Goal: Information Seeking & Learning: Understand process/instructions

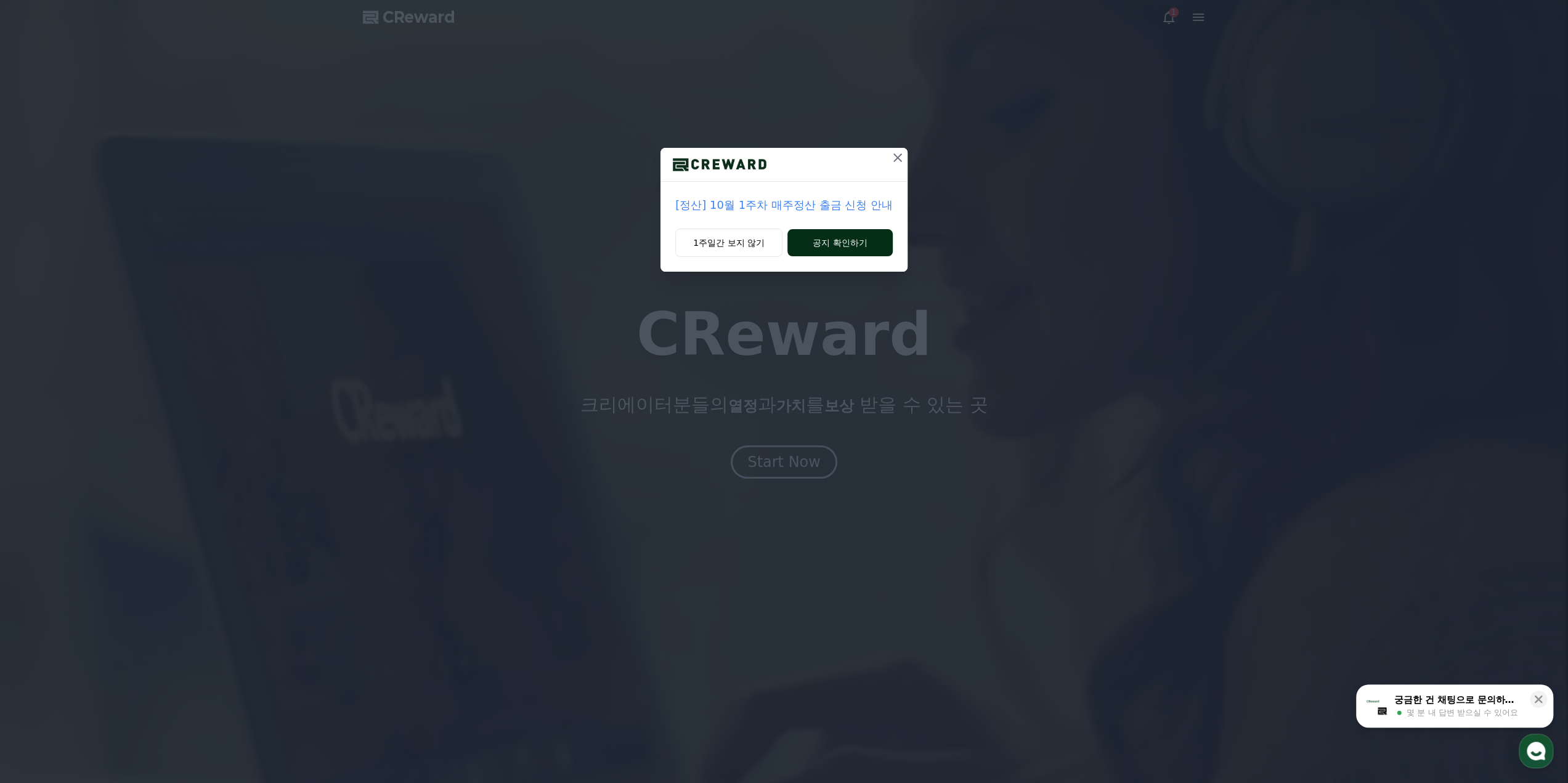
click at [829, 236] on button "공지 확인하기" at bounding box center [839, 243] width 105 height 27
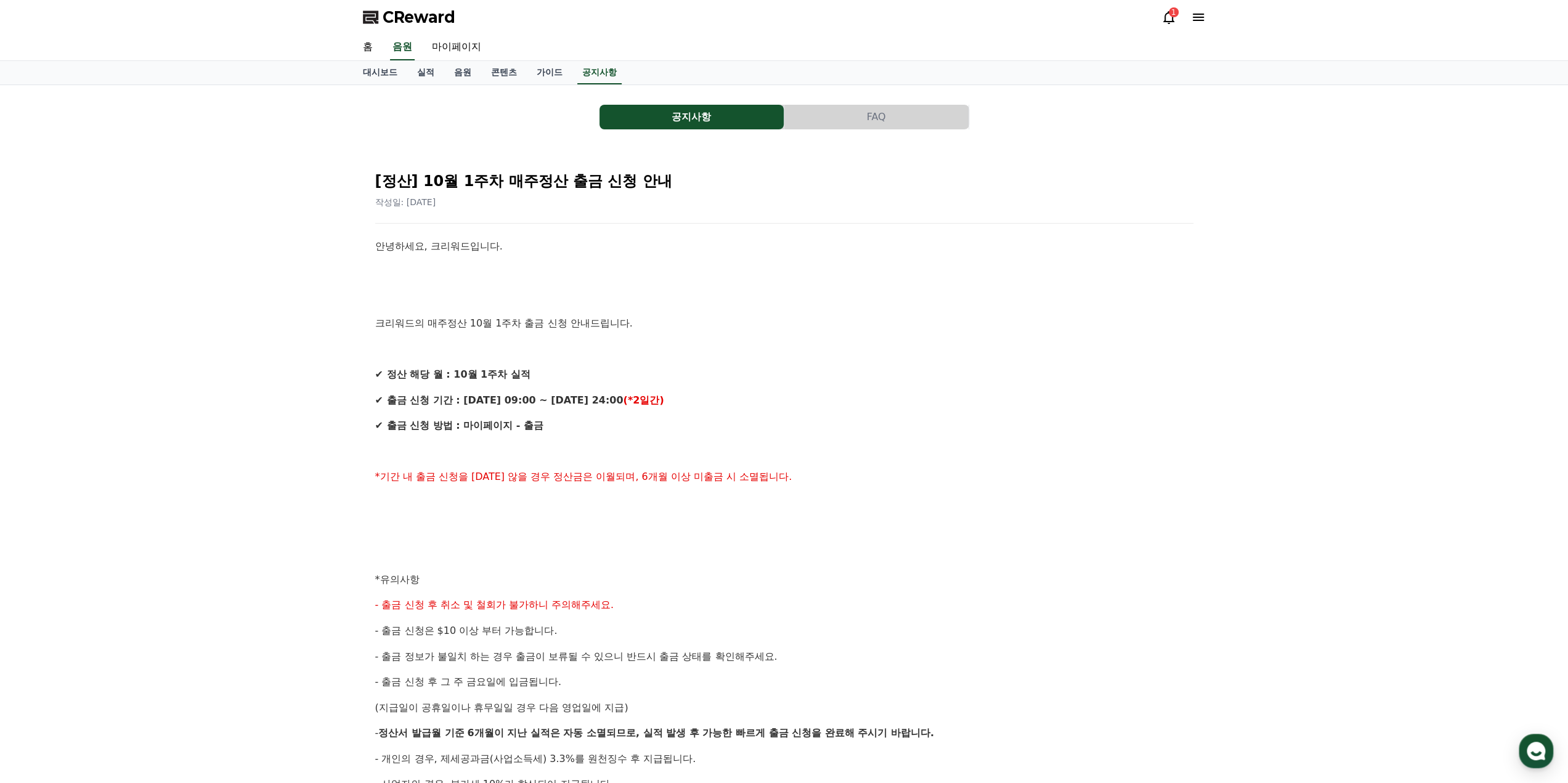
click at [797, 97] on div "공지사항 FAQ [정산] 10월 1주차 매주정산 출금 신청 안내 작성일: 2025-10-08 안녕하세요, 크리워드입니다. 크리워드의 매주정산 …" at bounding box center [784, 545] width 843 height 901
click at [535, 68] on link "가이드" at bounding box center [549, 73] width 46 height 23
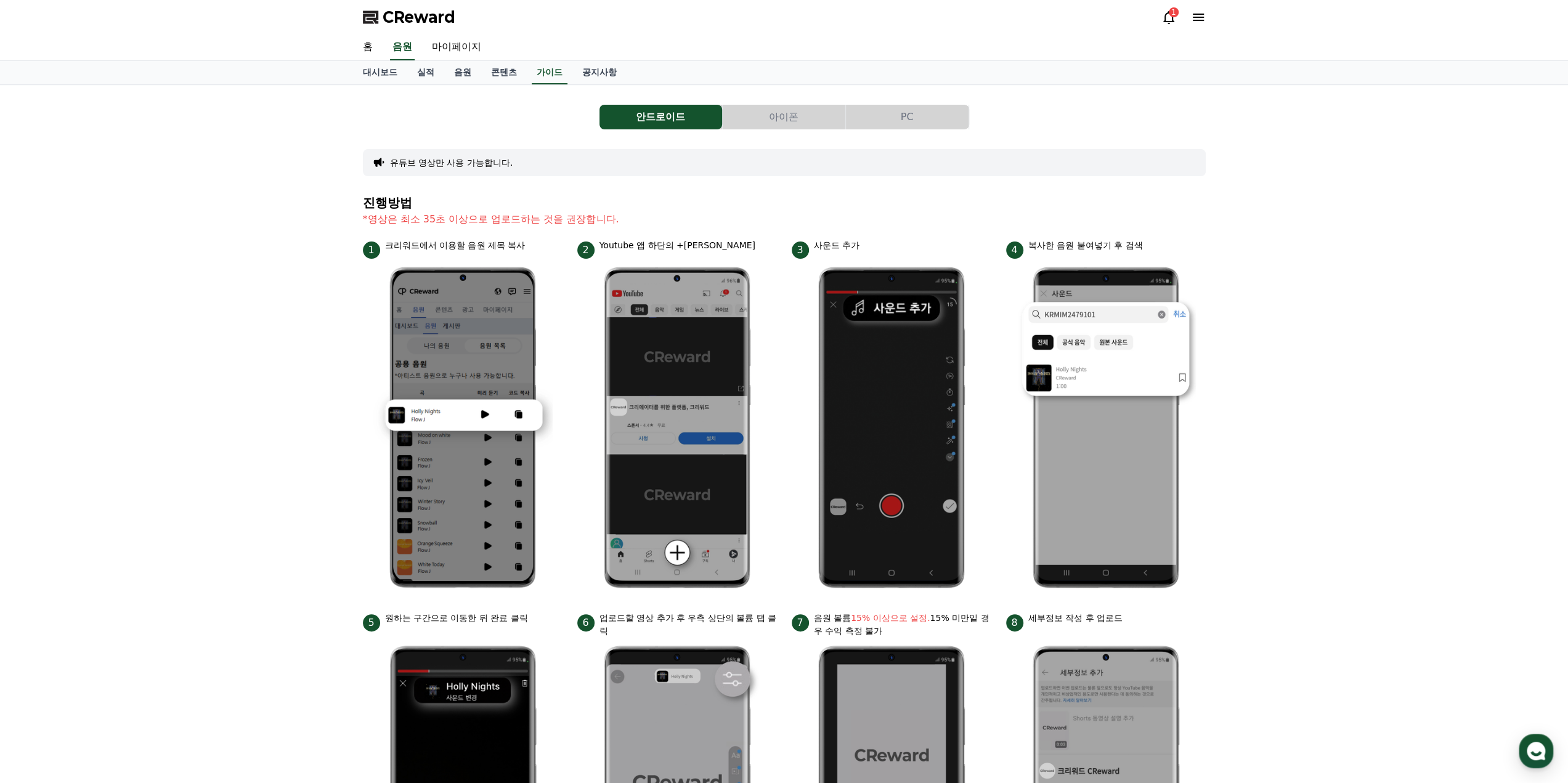
click at [1164, 13] on icon at bounding box center [1169, 18] width 15 height 15
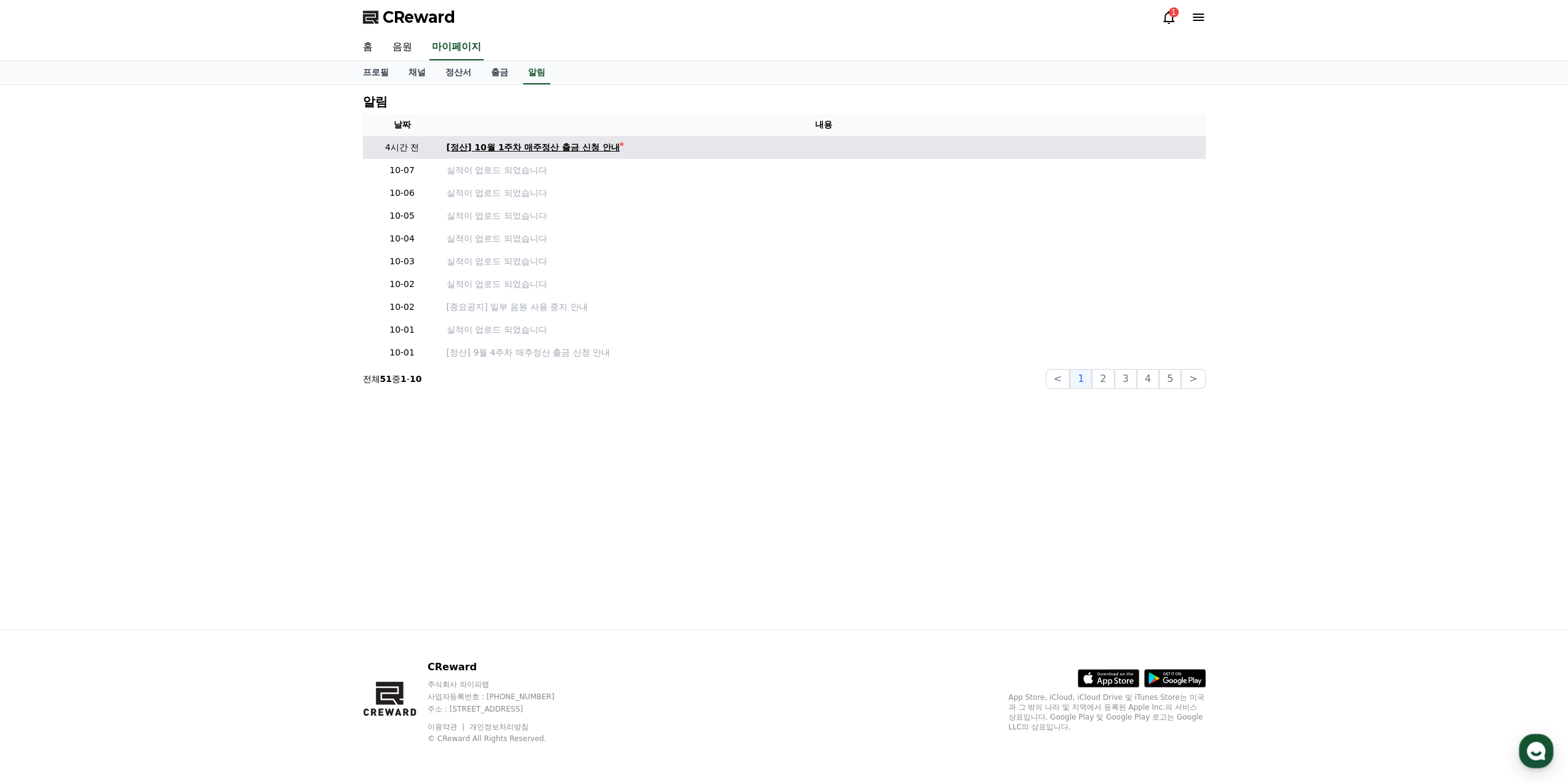
click at [571, 146] on div "[정산] 10월 1주차 매주정산 출금 신청 안내" at bounding box center [532, 148] width 173 height 13
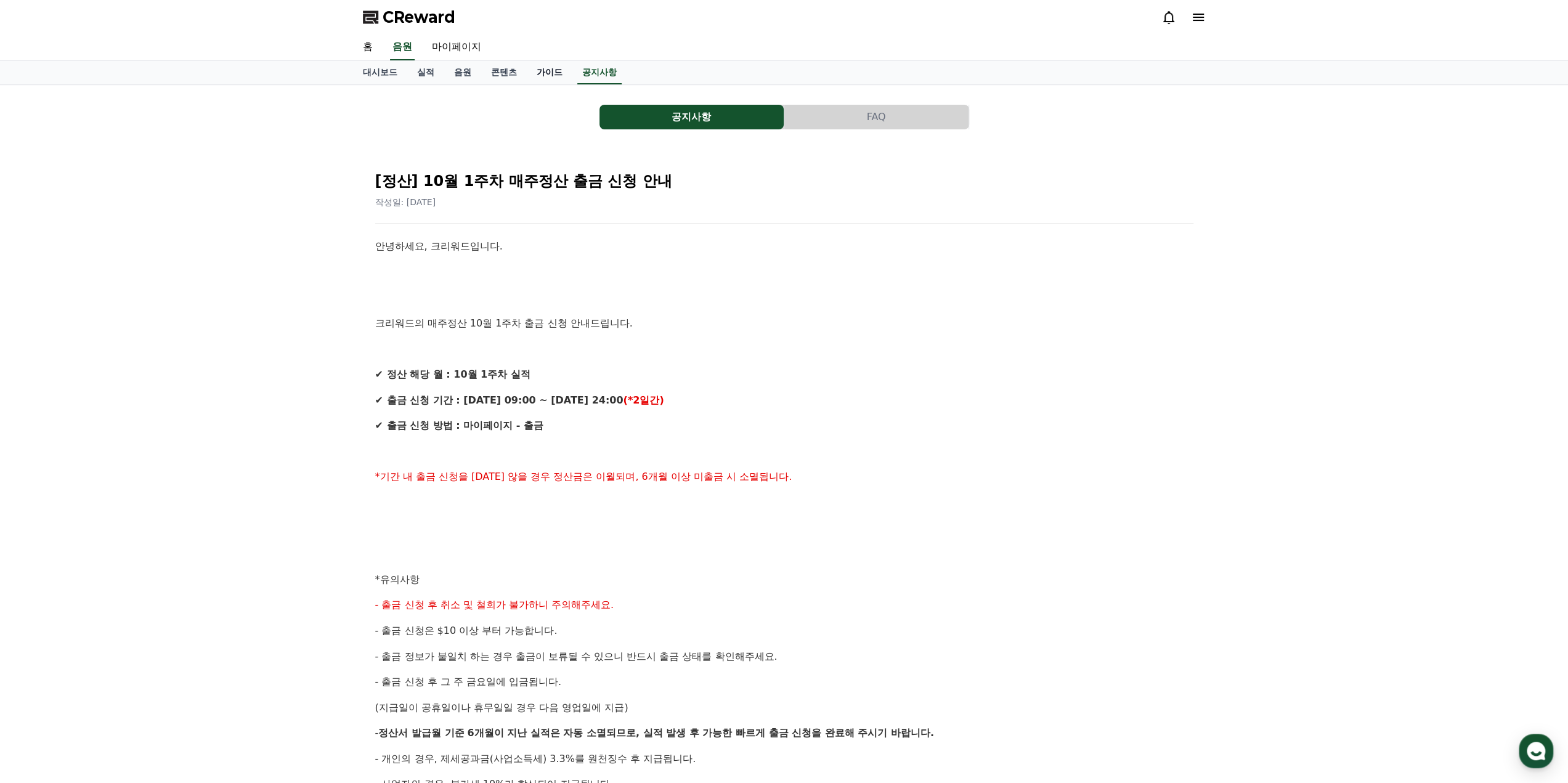
click at [527, 71] on link "가이드" at bounding box center [549, 73] width 46 height 23
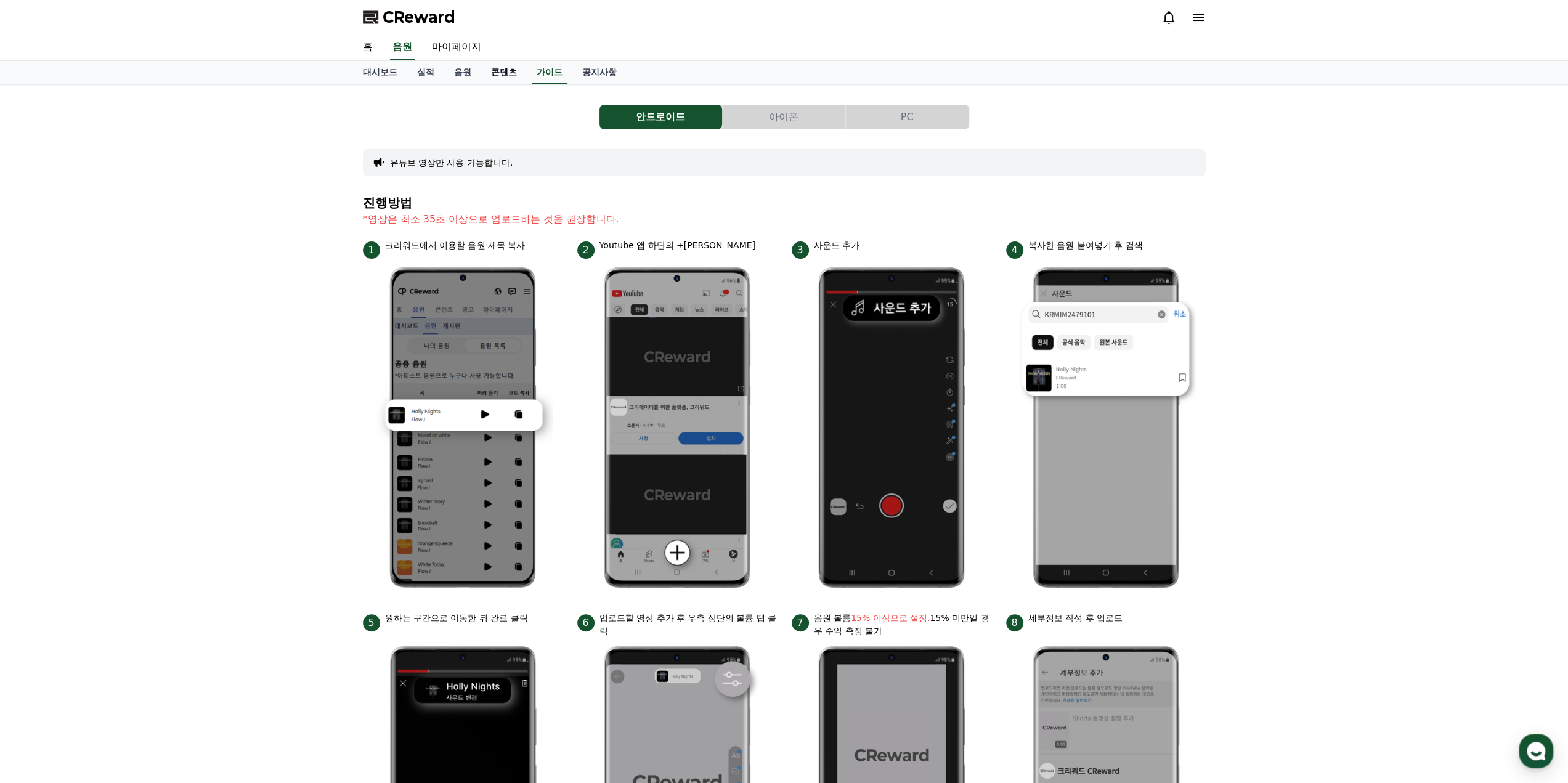
click at [490, 69] on link "콘텐츠" at bounding box center [504, 73] width 46 height 23
click at [467, 72] on link "음원" at bounding box center [462, 73] width 37 height 23
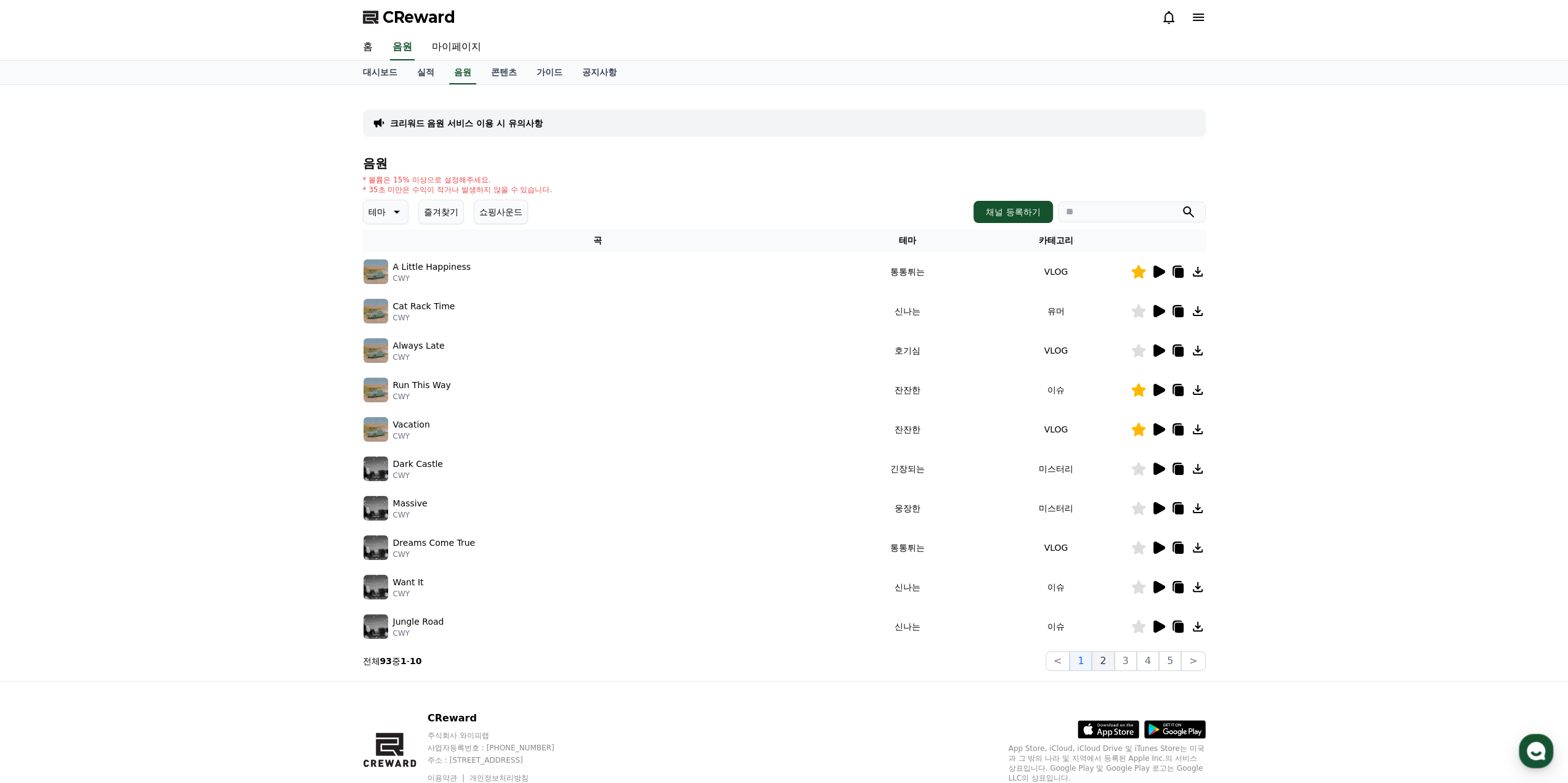
click at [1112, 664] on button "2" at bounding box center [1102, 661] width 23 height 20
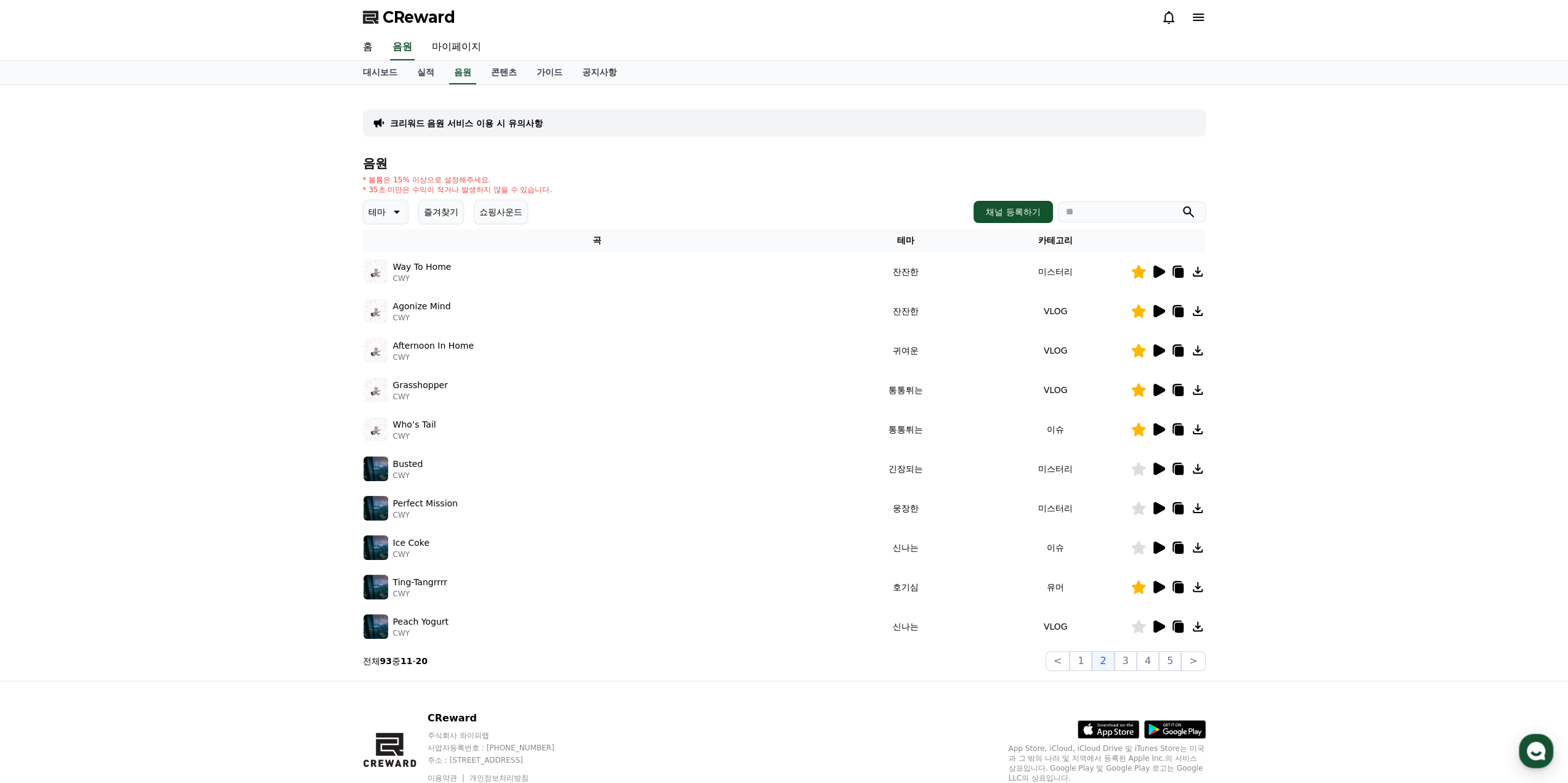
click at [1159, 349] on icon at bounding box center [1159, 351] width 12 height 13
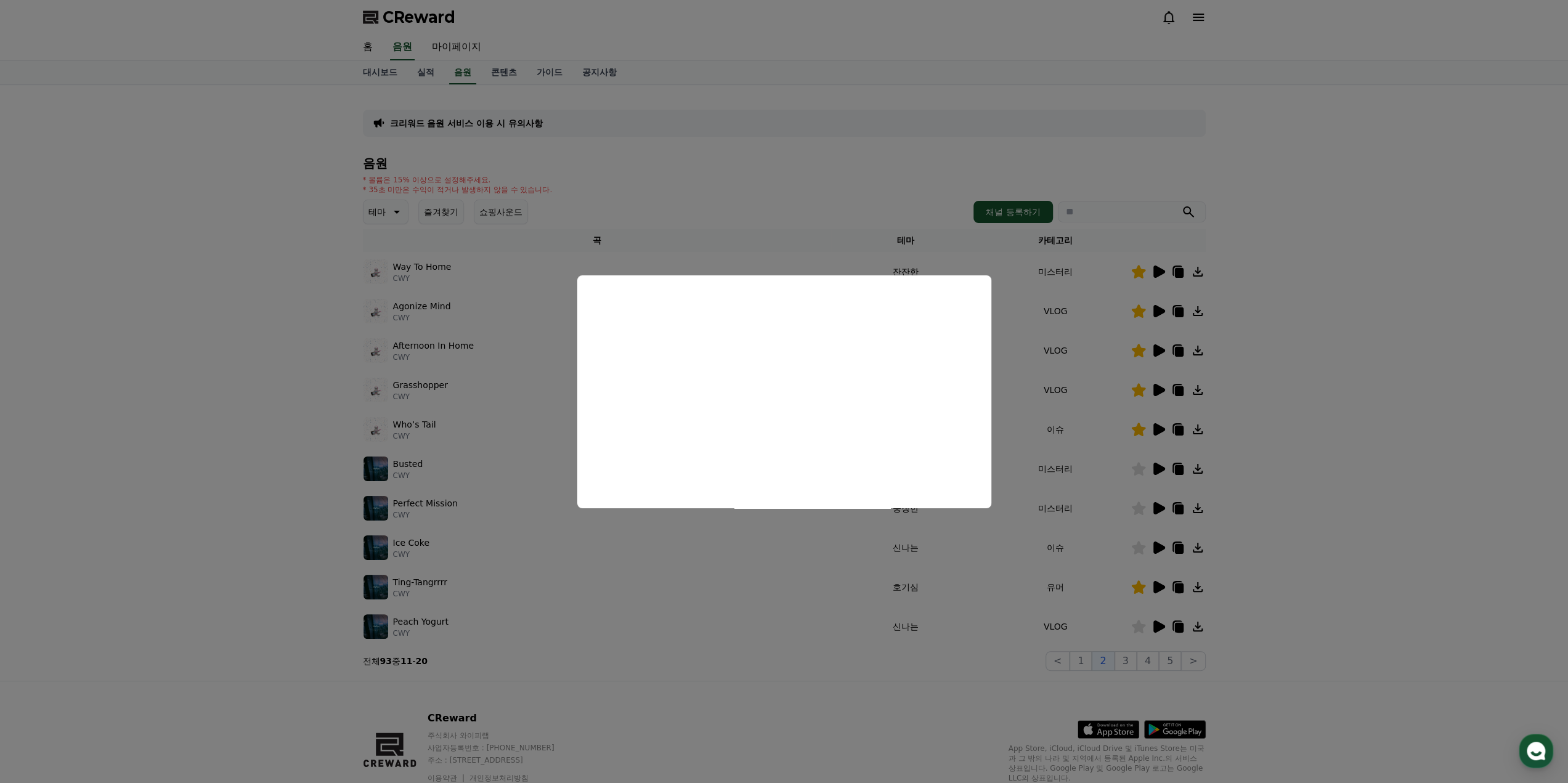
click at [856, 184] on button "close modal" at bounding box center [784, 392] width 1568 height 783
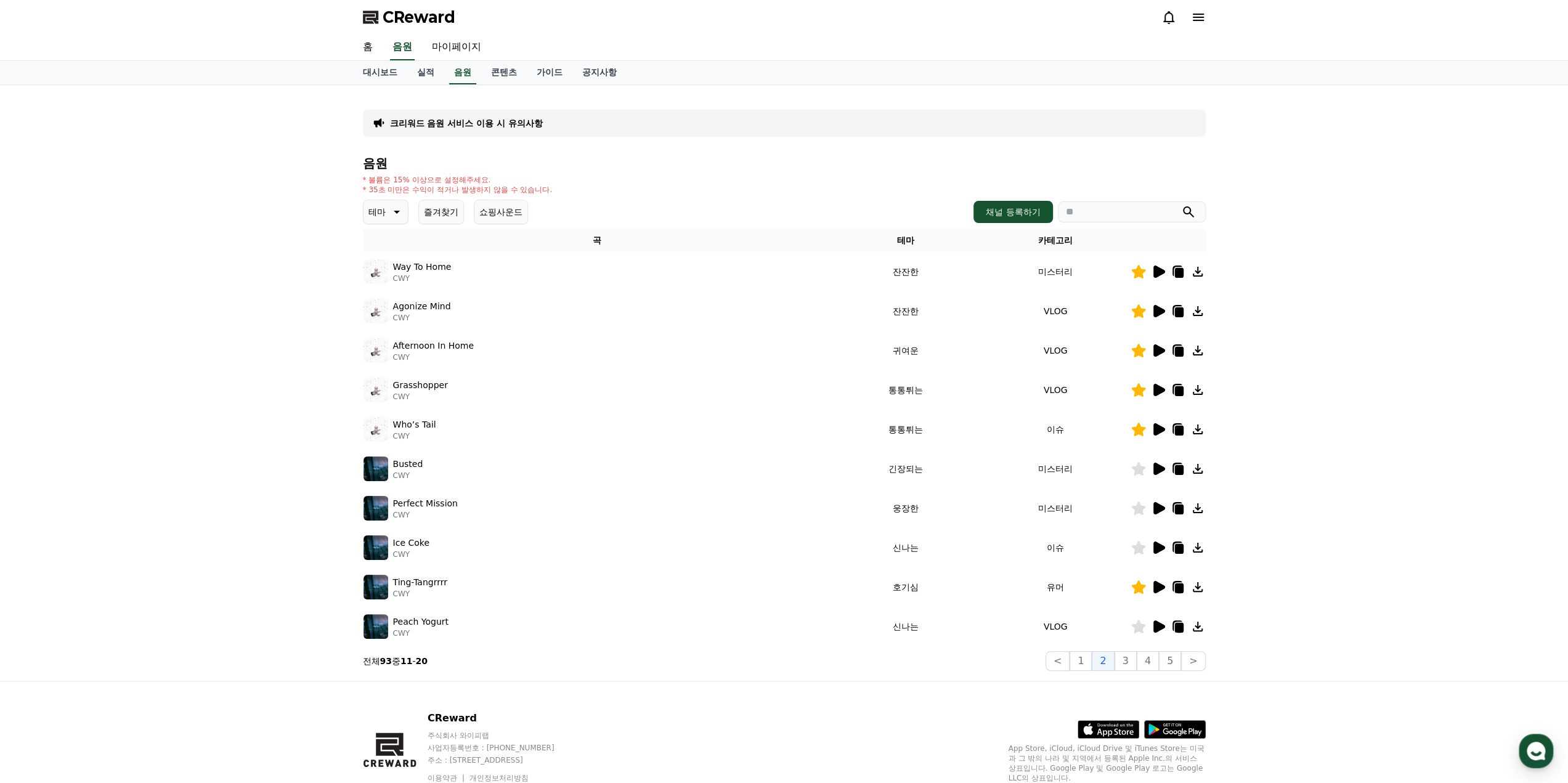
click at [1158, 273] on icon at bounding box center [1159, 271] width 12 height 13
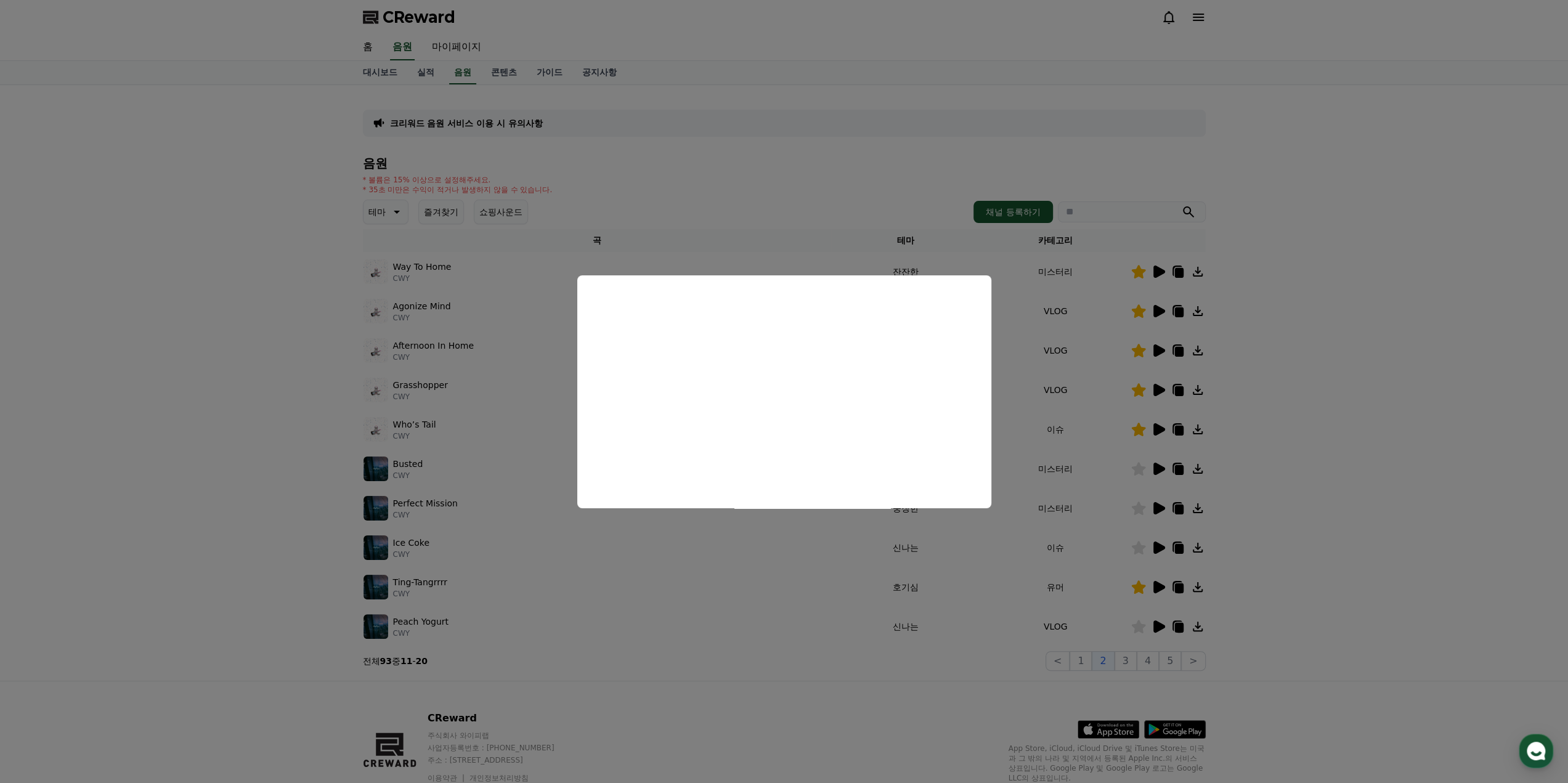
click at [1406, 249] on button "close modal" at bounding box center [784, 392] width 1568 height 783
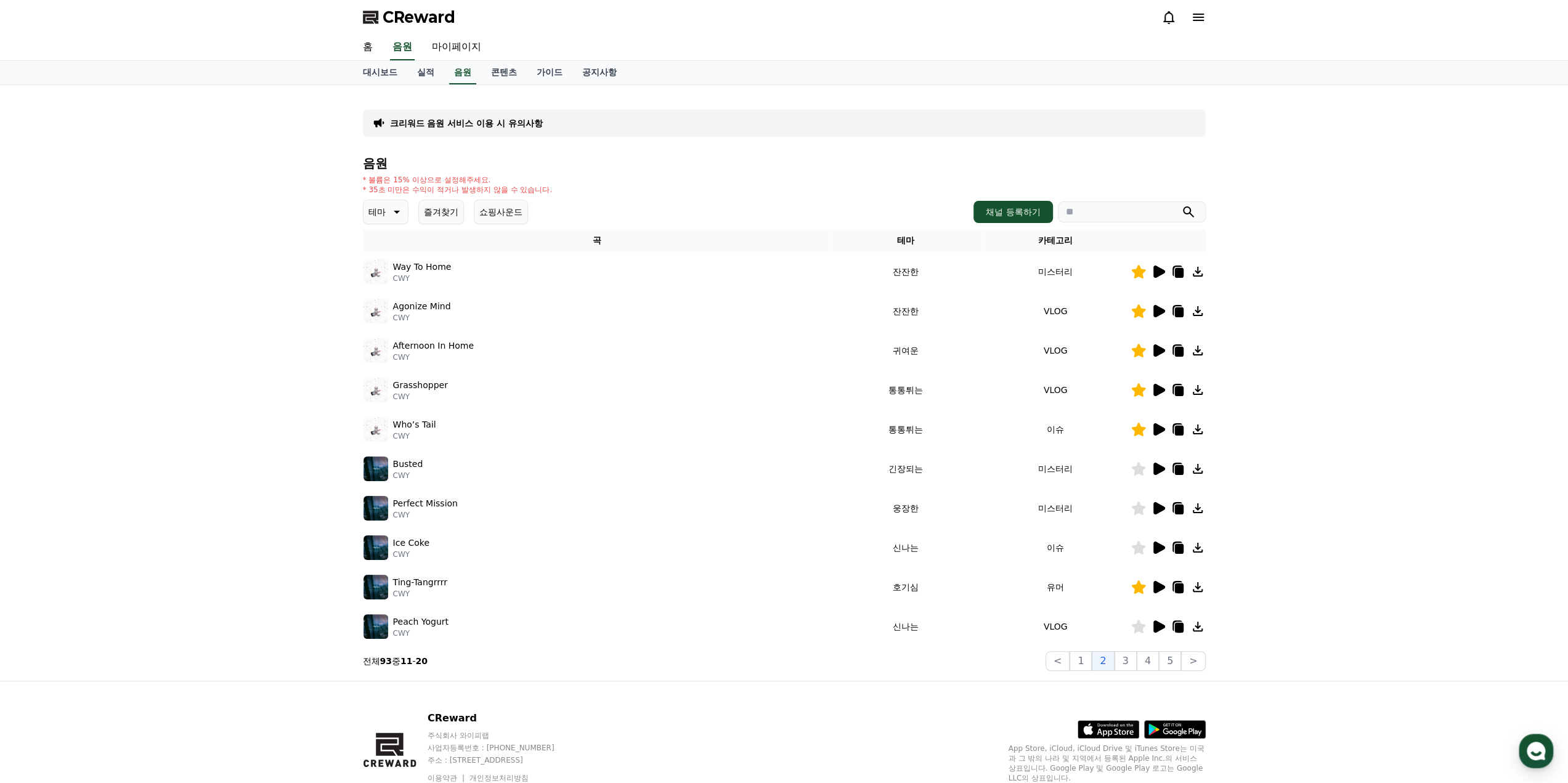
click at [1177, 275] on icon at bounding box center [1178, 273] width 8 height 10
